Goal: Information Seeking & Learning: Learn about a topic

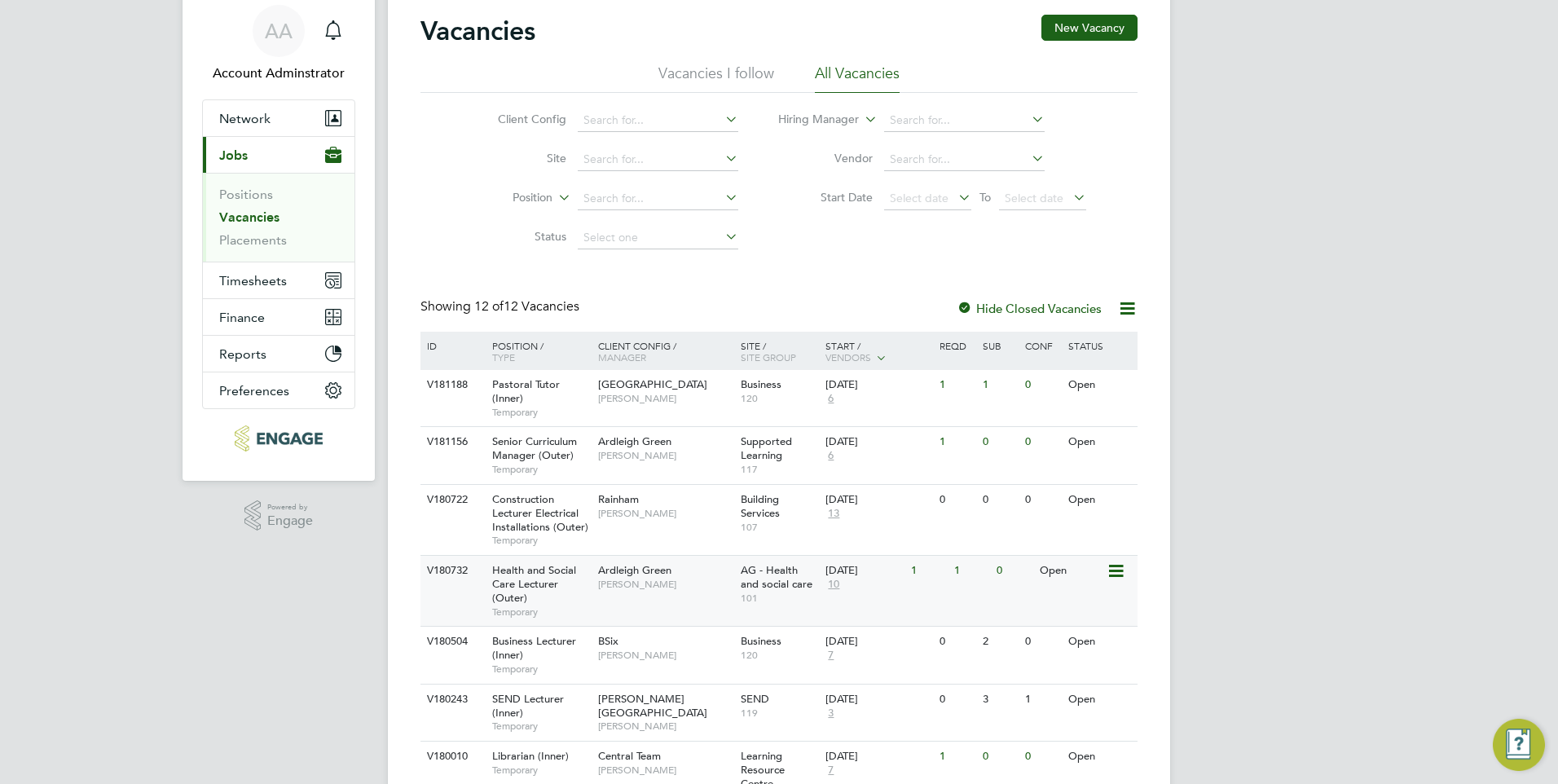
scroll to position [81, 0]
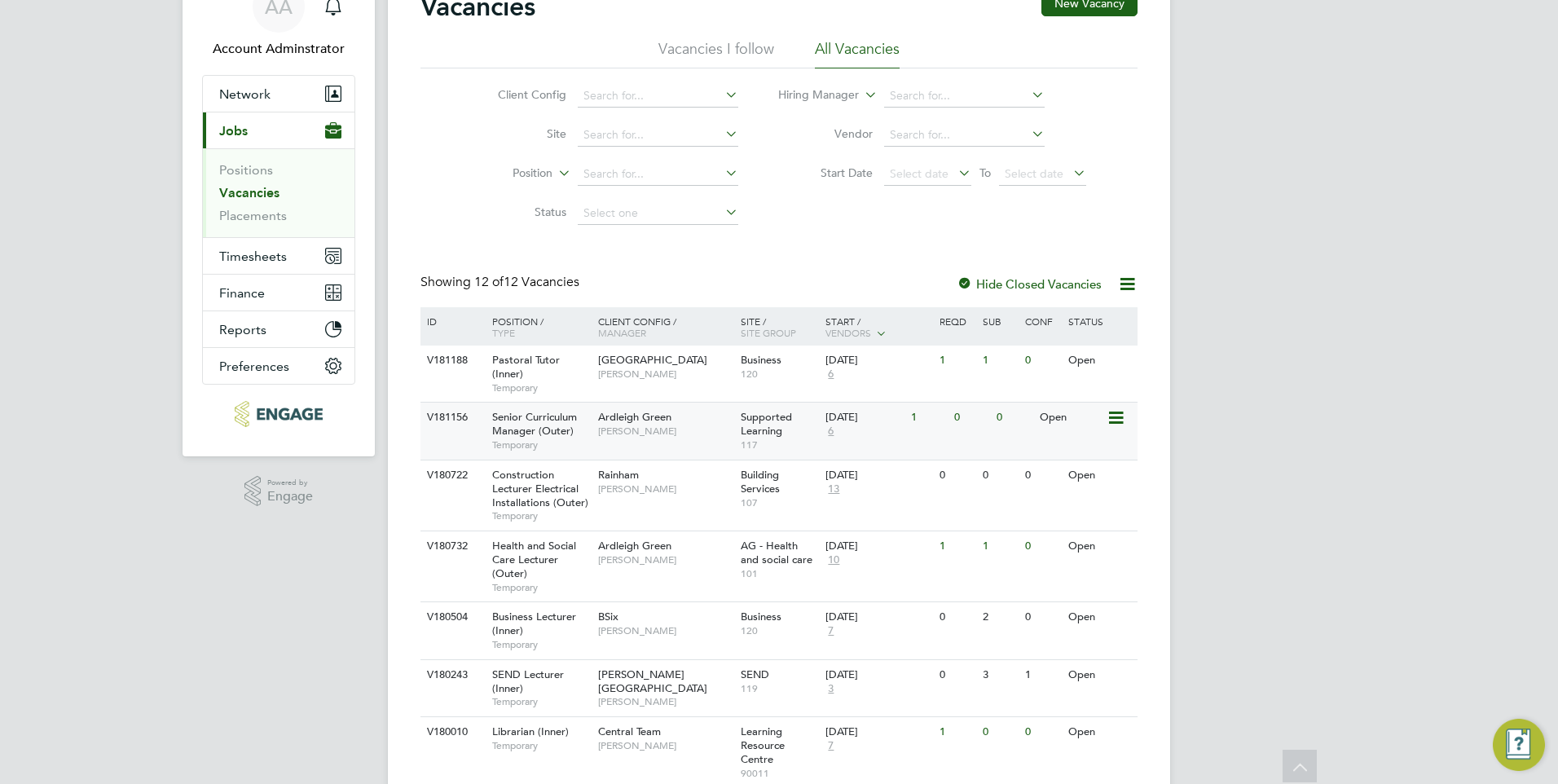
click at [609, 420] on span "Ardleigh Green" at bounding box center [634, 416] width 74 height 14
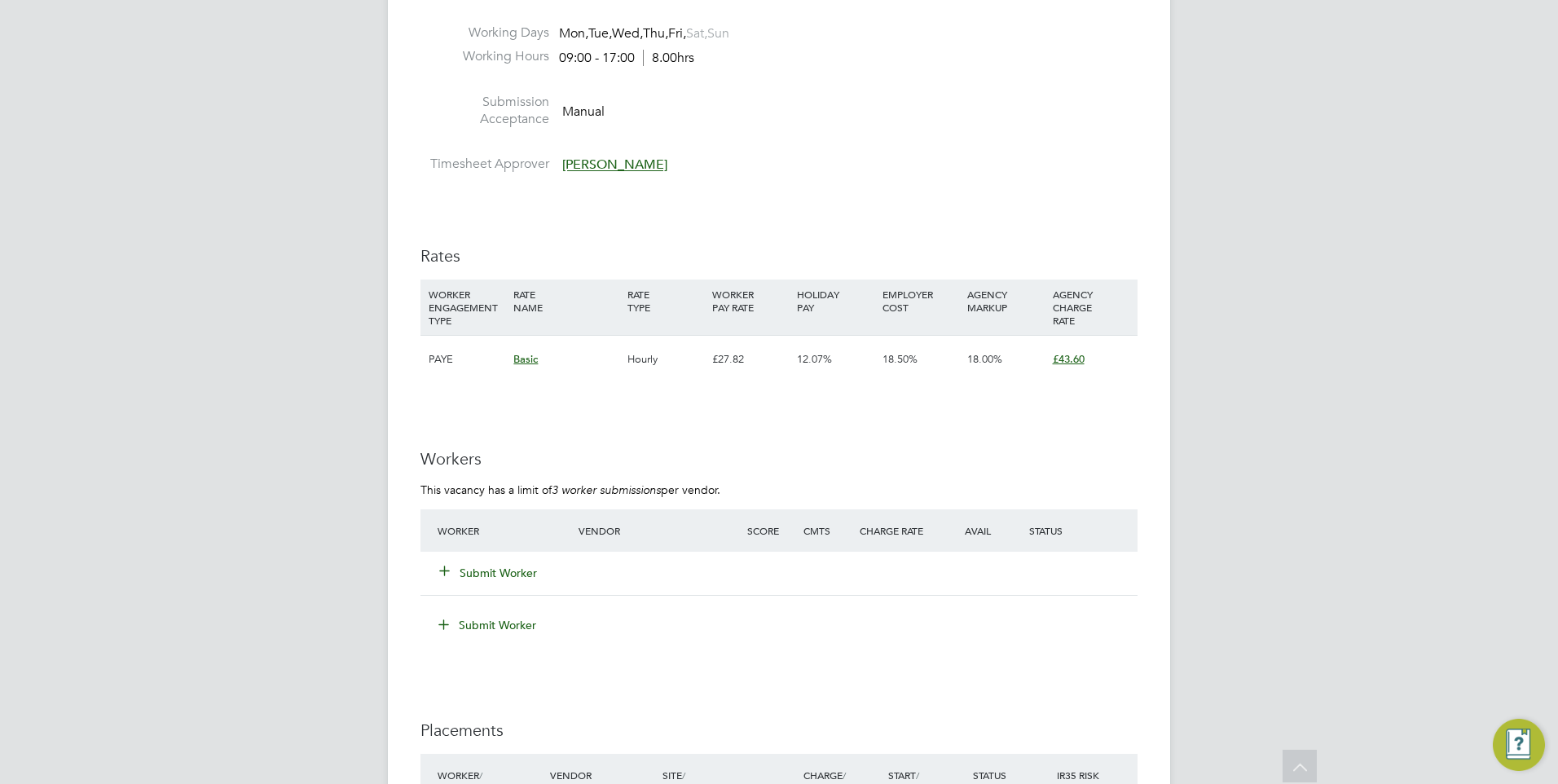
scroll to position [1955, 0]
click at [502, 481] on p "This vacancy has a limit of 3 worker submissions per vendor." at bounding box center [779, 489] width 717 height 15
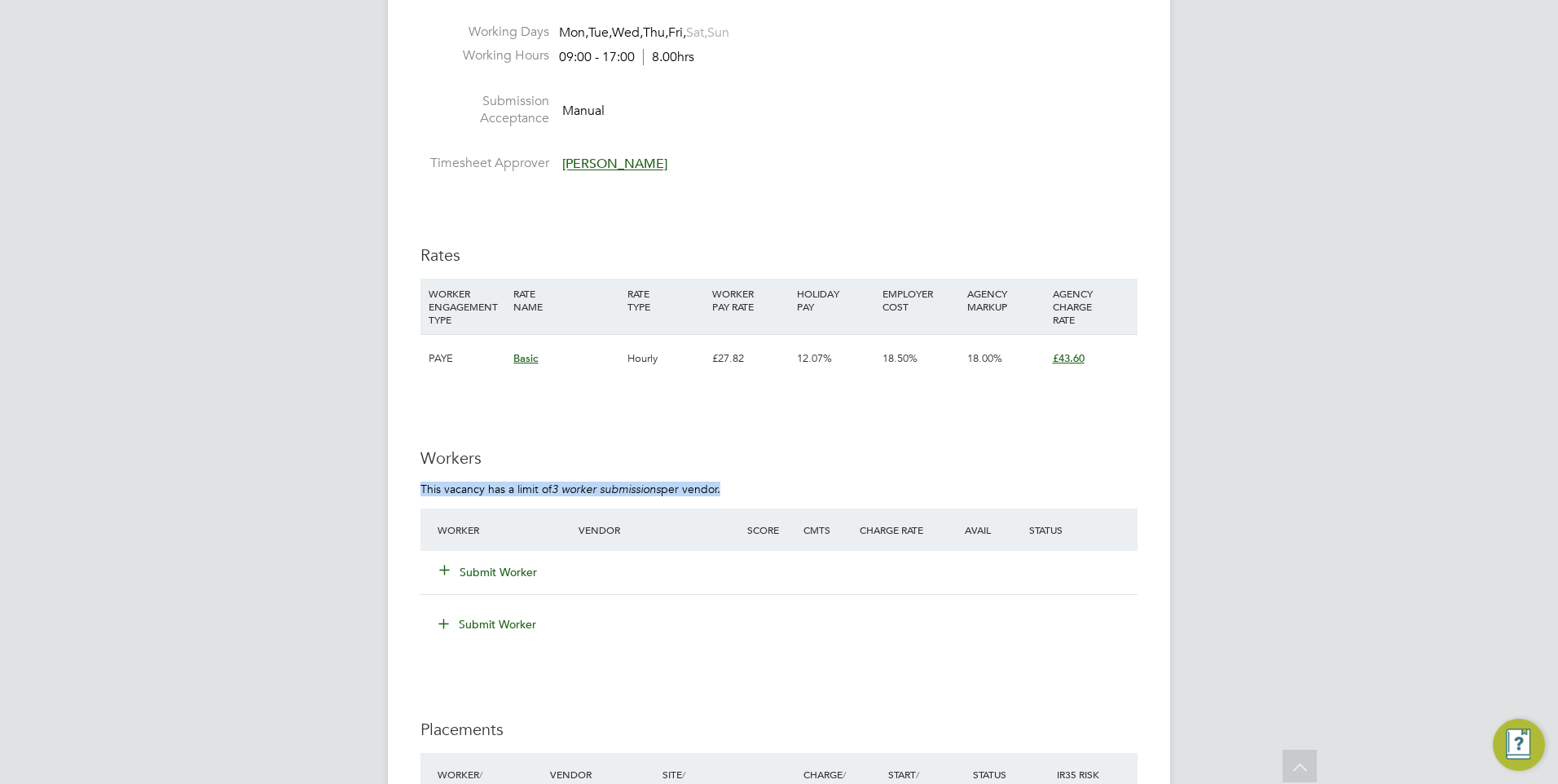
click at [509, 481] on p "This vacancy has a limit of 3 worker submissions per vendor." at bounding box center [779, 489] width 717 height 15
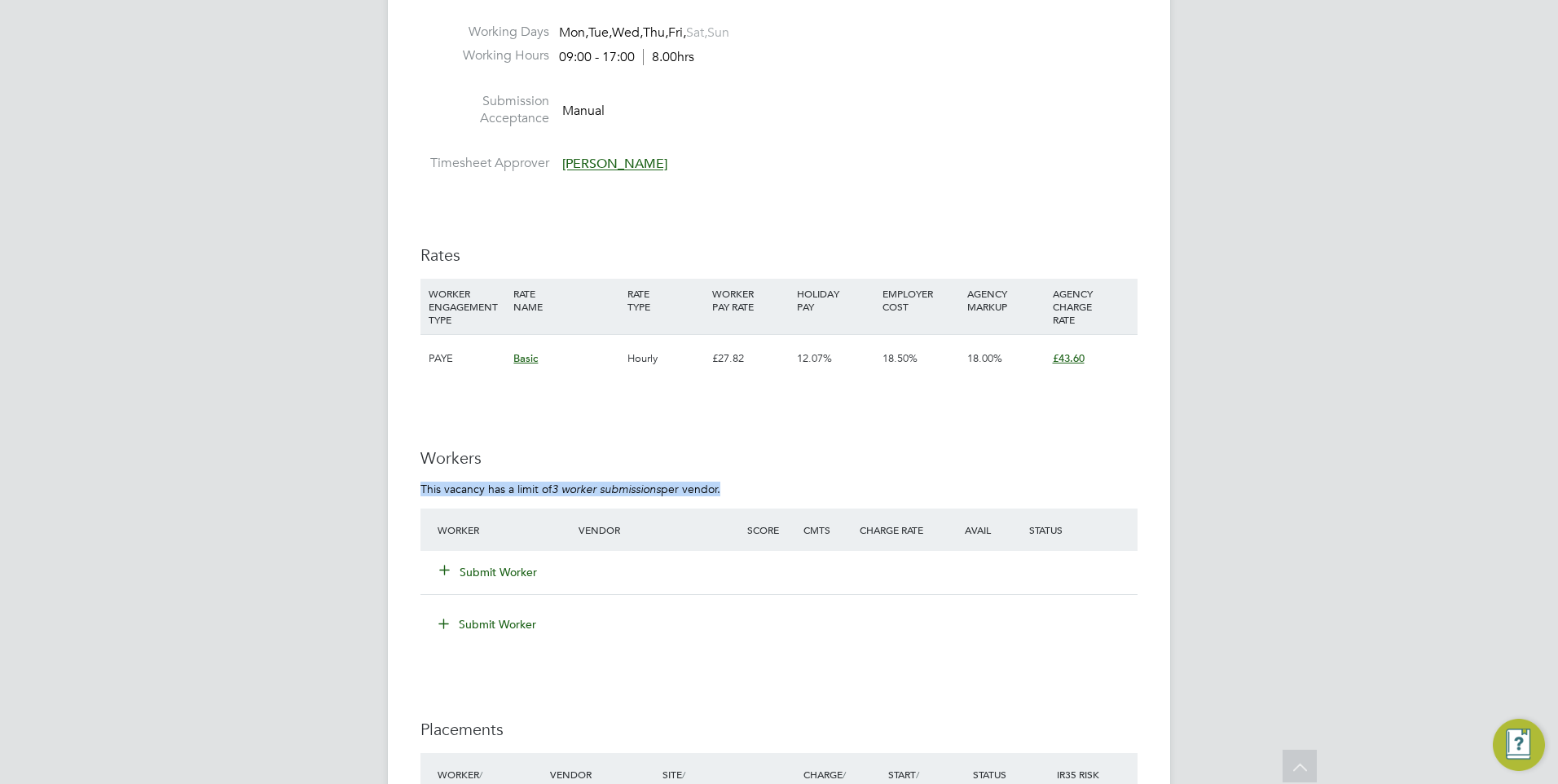
click at [509, 481] on p "This vacancy has a limit of 3 worker submissions per vendor." at bounding box center [779, 489] width 717 height 15
click at [515, 481] on p "This vacancy has a limit of 3 worker submissions per vendor." at bounding box center [779, 489] width 717 height 15
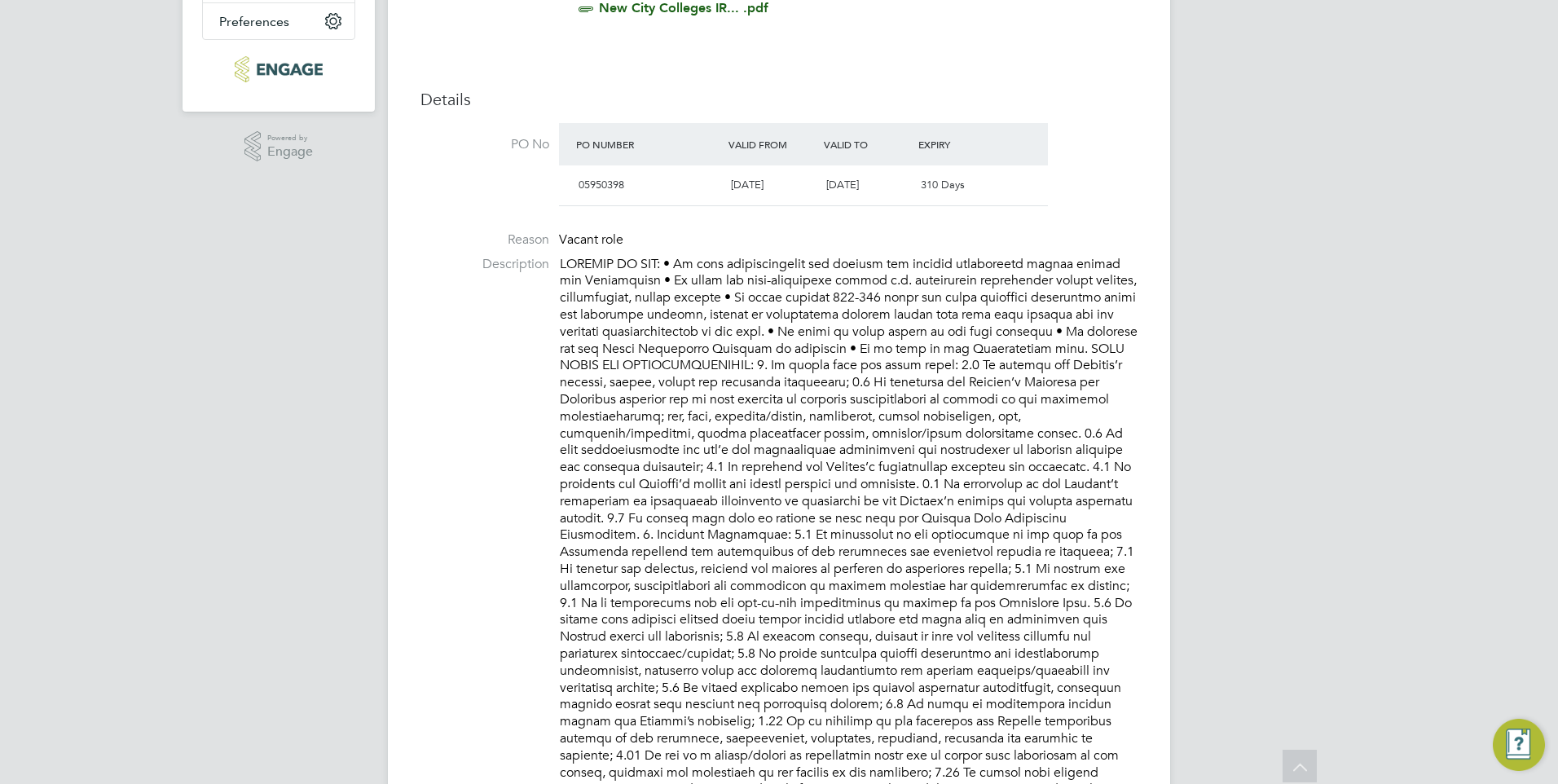
scroll to position [425, 0]
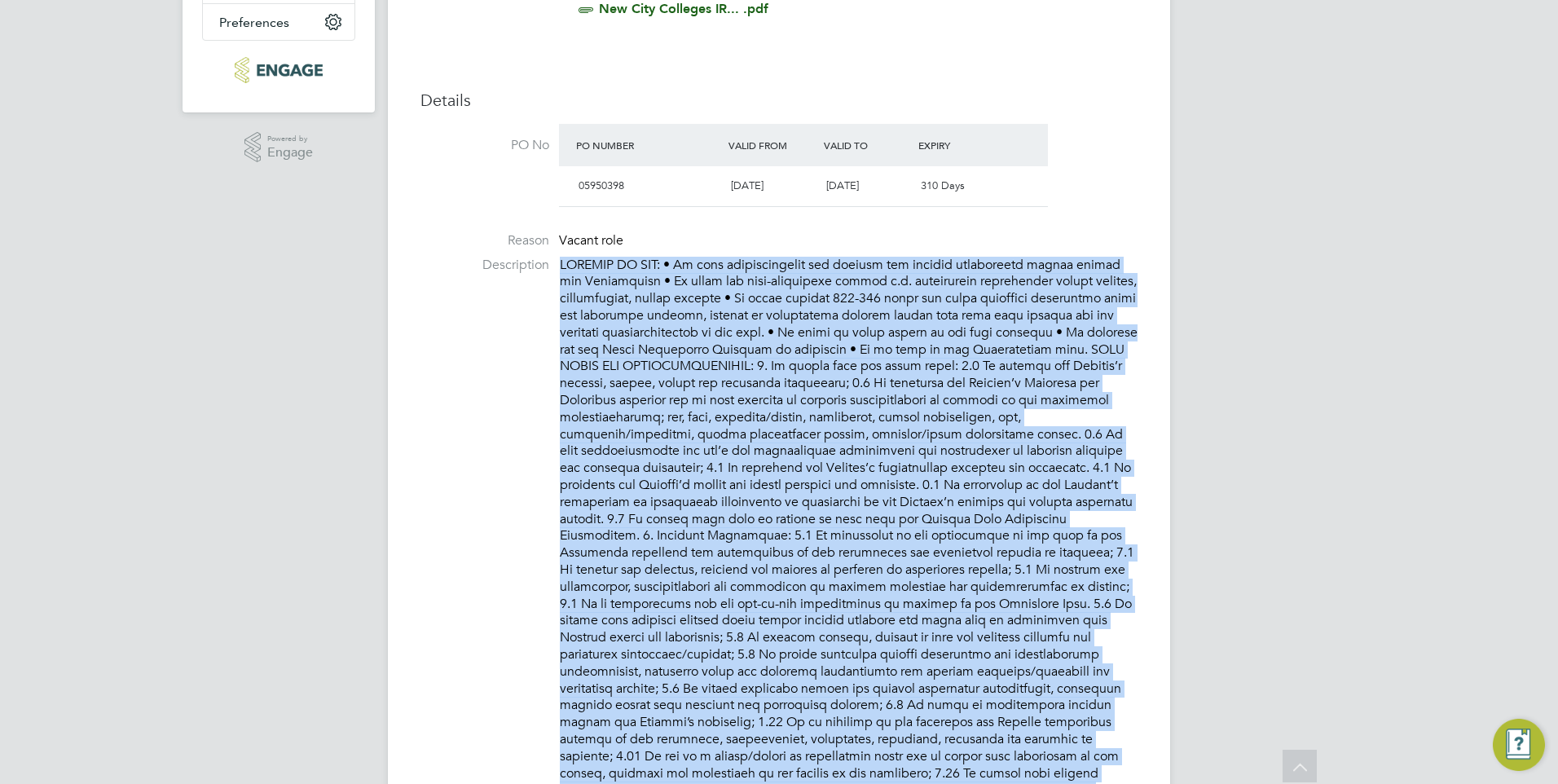
drag, startPoint x: 757, startPoint y: 264, endPoint x: 849, endPoint y: 262, distance: 92.0
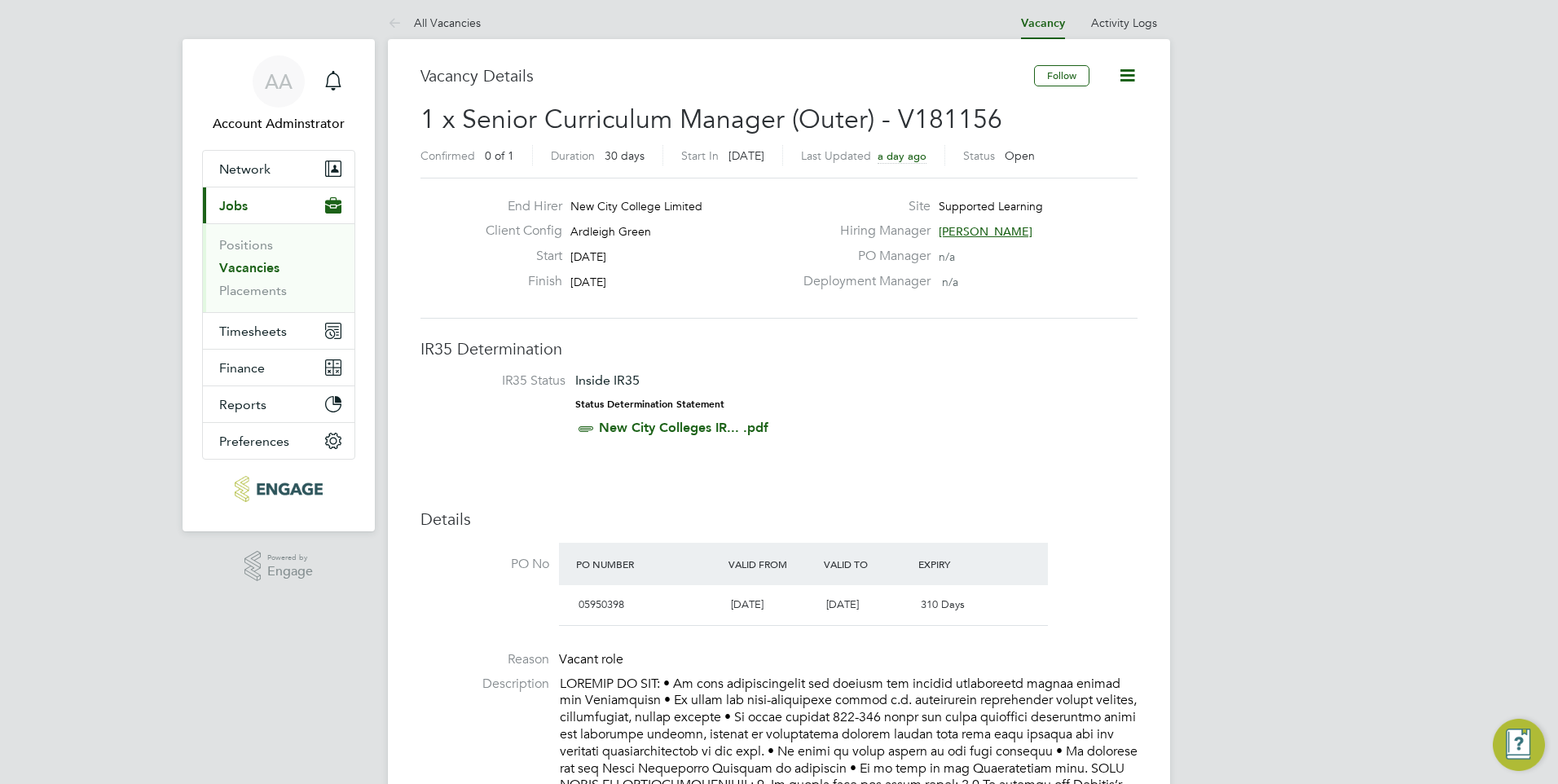
scroll to position [0, 0]
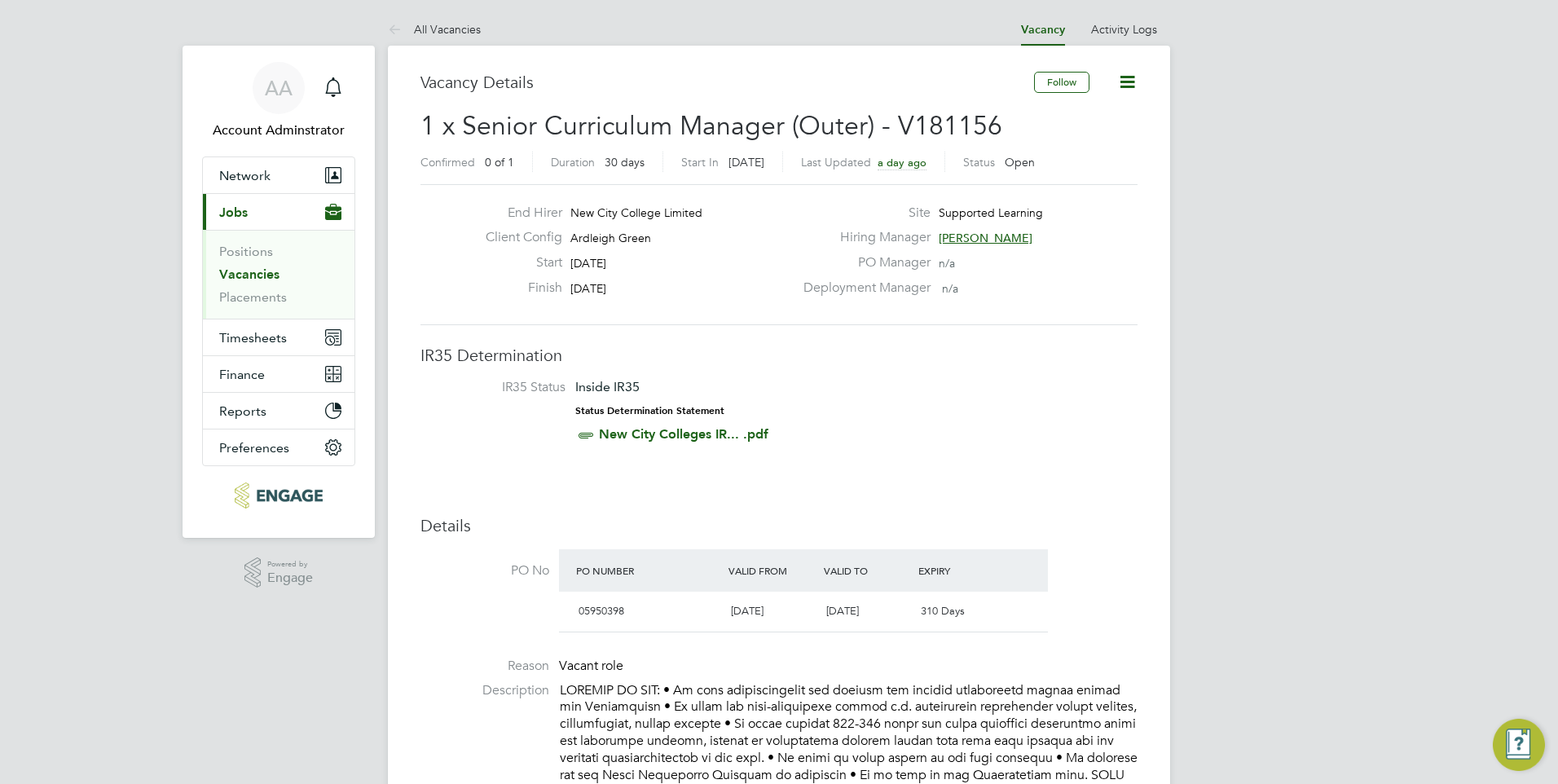
click at [961, 209] on span "Supported Learning" at bounding box center [990, 213] width 104 height 15
click at [736, 265] on div "Start [DATE]" at bounding box center [633, 267] width 321 height 25
